Goal: Task Accomplishment & Management: Complete application form

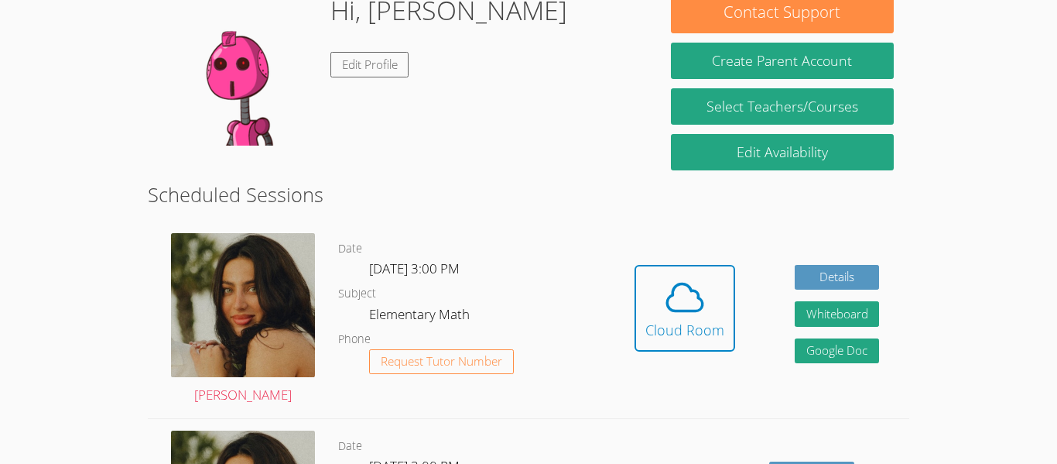
scroll to position [310, 0]
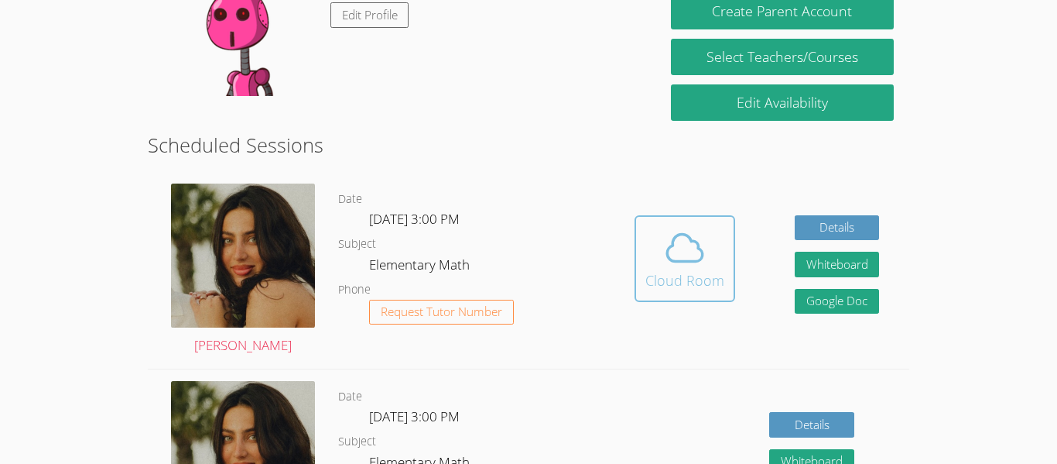
click at [642, 282] on button "Cloud Room" at bounding box center [685, 258] width 101 height 87
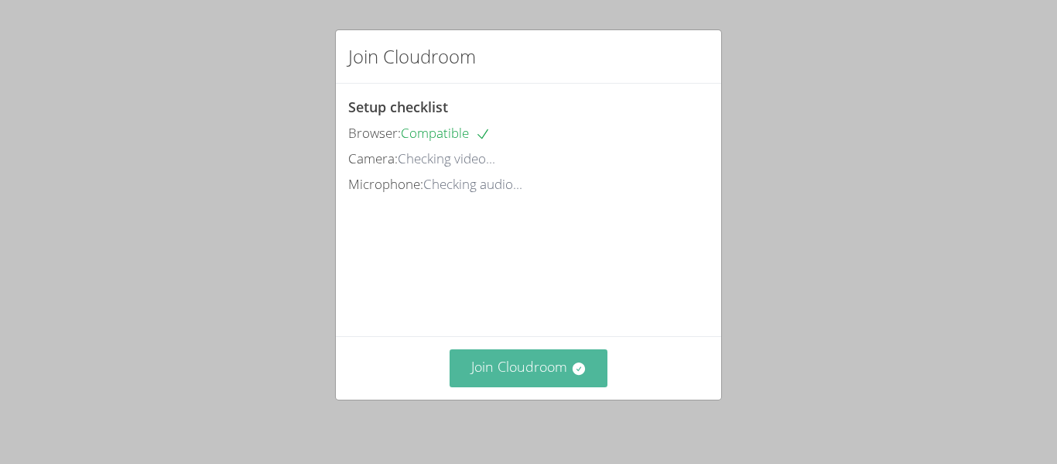
click at [543, 369] on button "Join Cloudroom" at bounding box center [529, 368] width 159 height 38
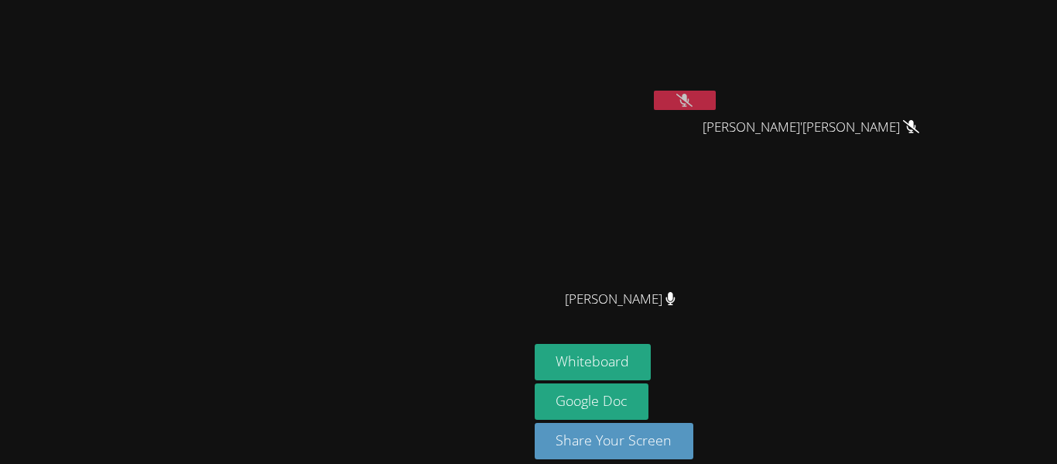
click at [716, 104] on button at bounding box center [685, 100] width 62 height 19
click at [693, 104] on icon at bounding box center [684, 100] width 16 height 13
click at [716, 110] on div at bounding box center [685, 102] width 62 height 23
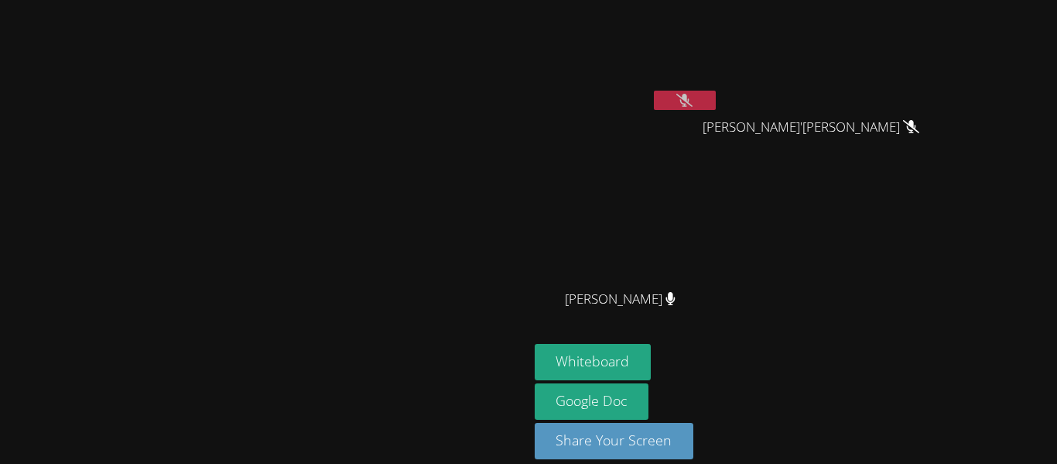
click at [716, 111] on div at bounding box center [685, 102] width 62 height 23
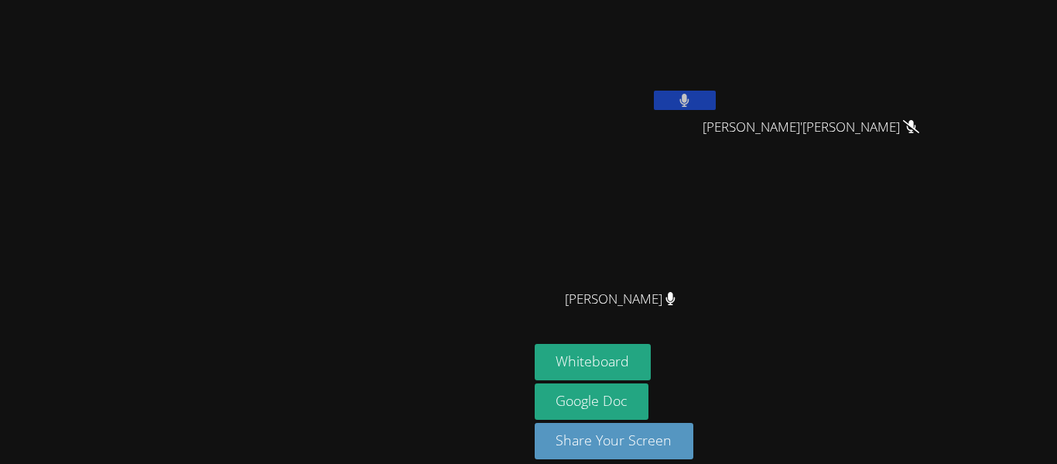
click at [716, 111] on div at bounding box center [685, 102] width 62 height 23
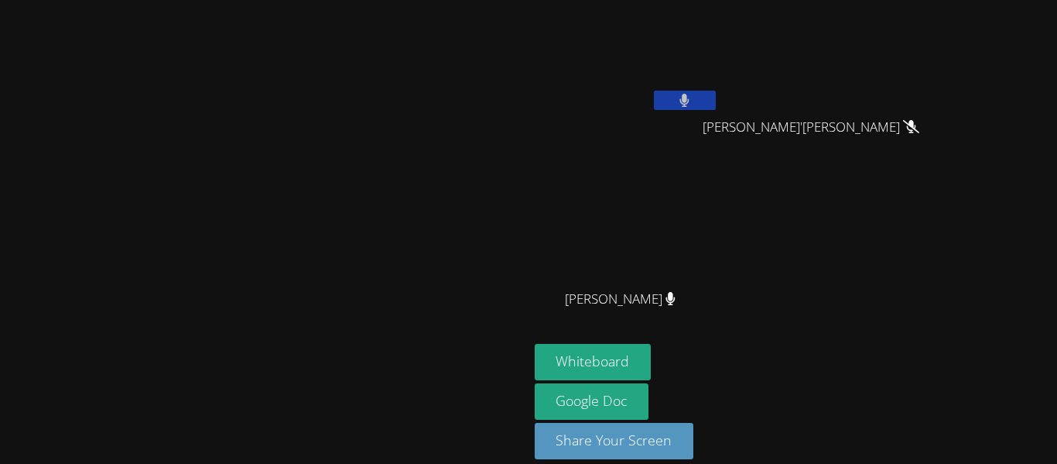
click at [716, 111] on div at bounding box center [685, 102] width 62 height 23
click at [909, 224] on div "[PERSON_NAME] [PERSON_NAME]'Vion [PERSON_NAME]'[PERSON_NAME] [PERSON_NAME]" at bounding box center [722, 174] width 375 height 337
click at [652, 368] on button "Whiteboard" at bounding box center [593, 362] width 117 height 36
click at [693, 104] on icon at bounding box center [684, 100] width 16 height 13
click at [719, 221] on video at bounding box center [627, 230] width 184 height 104
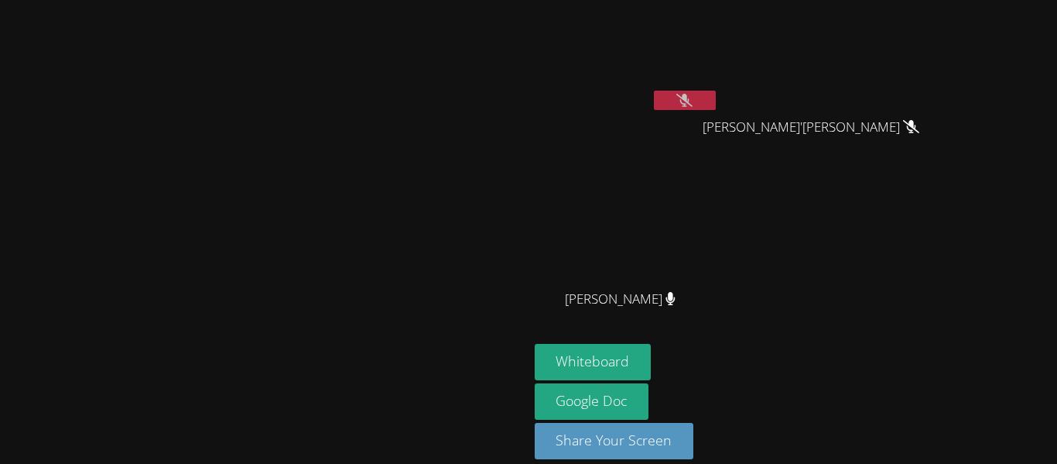
click at [716, 103] on button at bounding box center [685, 100] width 62 height 19
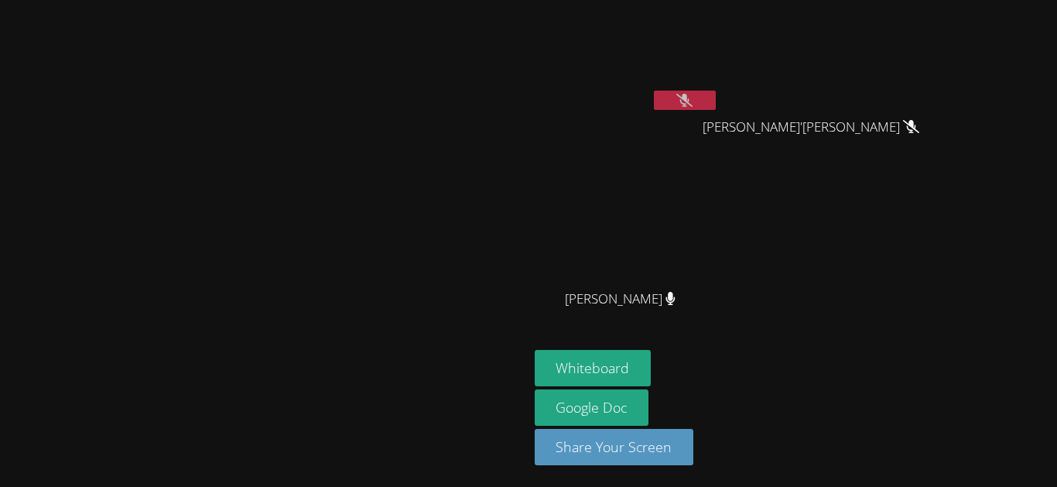
click at [652, 386] on button "Whiteboard" at bounding box center [593, 368] width 117 height 36
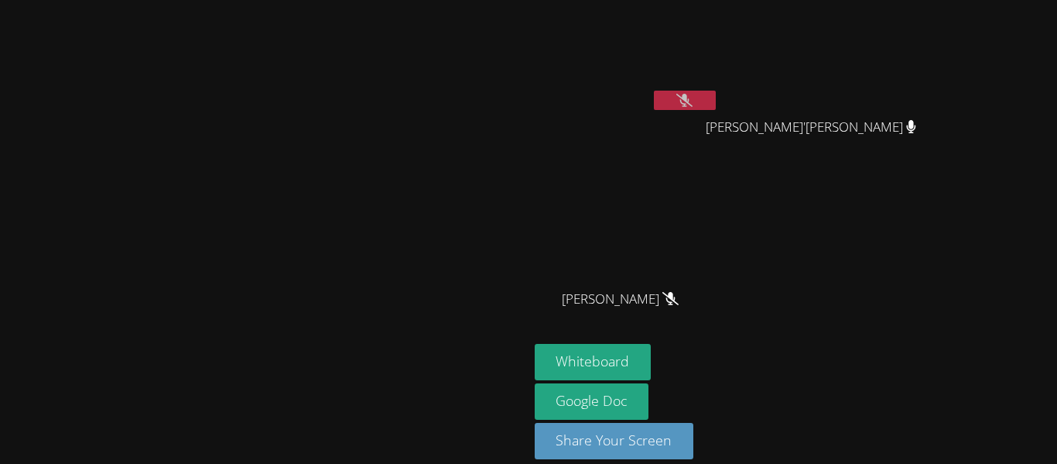
click at [716, 92] on button at bounding box center [685, 100] width 62 height 19
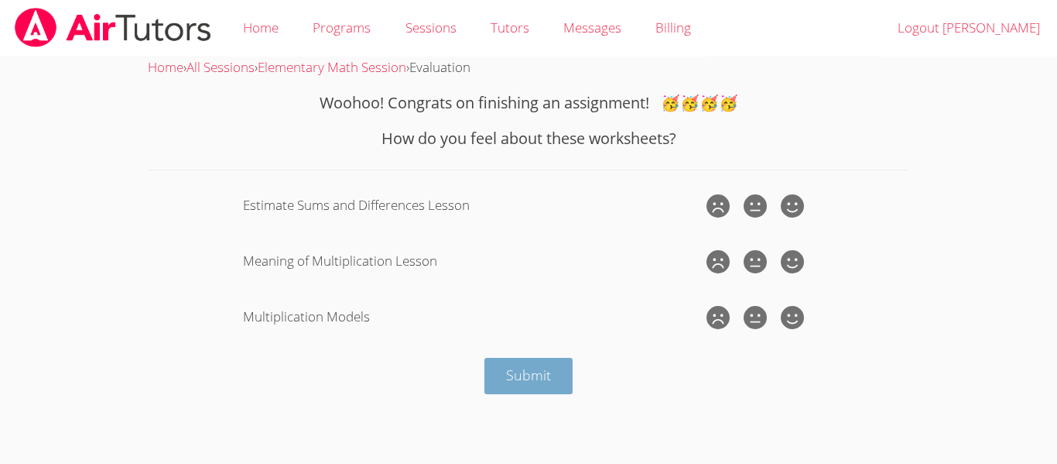
click at [556, 365] on button "Submit" at bounding box center [528, 376] width 88 height 36
